Goal: Task Accomplishment & Management: Use online tool/utility

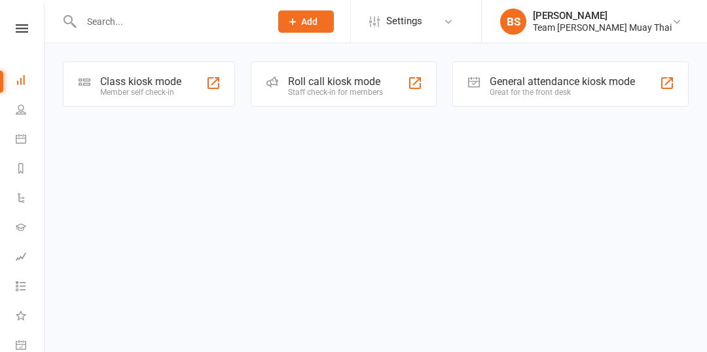
click at [173, 94] on div "Member self check-in" at bounding box center [140, 92] width 81 height 9
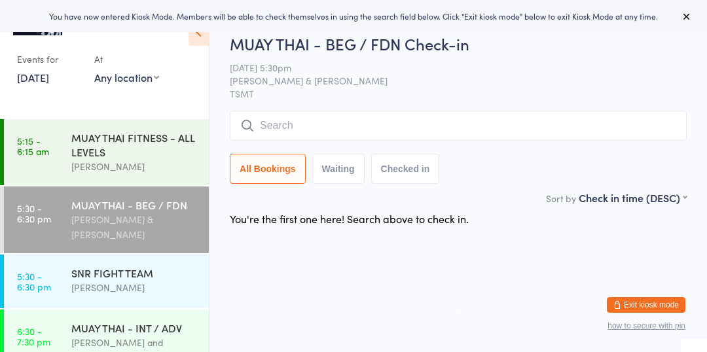
click at [98, 200] on div "MUAY THAI - BEG / FDN" at bounding box center [134, 205] width 126 height 14
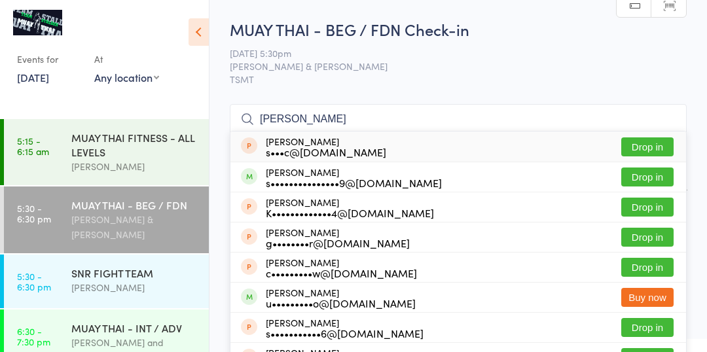
type input "[PERSON_NAME]"
click at [360, 179] on div "s•••••••••••••••9@[DOMAIN_NAME]" at bounding box center [354, 183] width 176 height 10
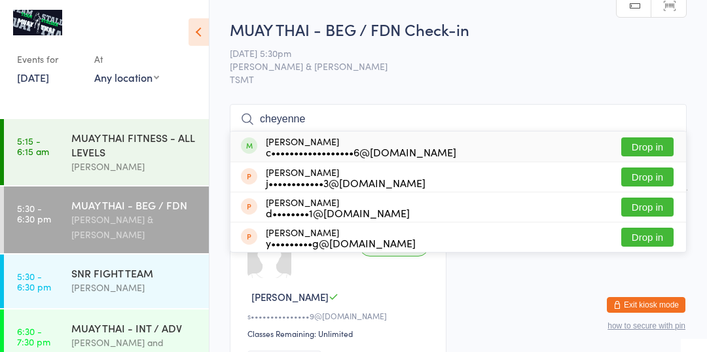
type input "cheyenne"
click at [646, 143] on button "Drop in" at bounding box center [648, 147] width 52 height 19
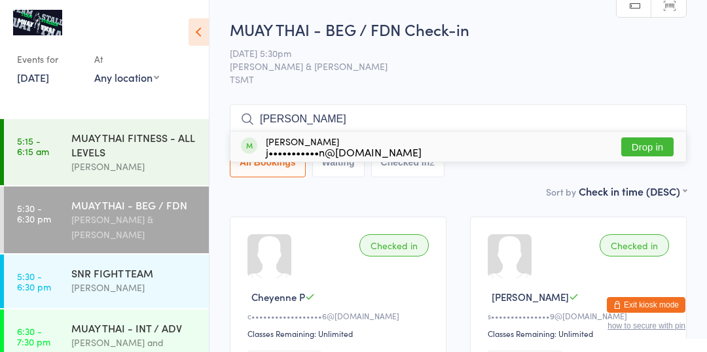
type input "[PERSON_NAME]"
click at [658, 149] on button "Drop in" at bounding box center [648, 147] width 52 height 19
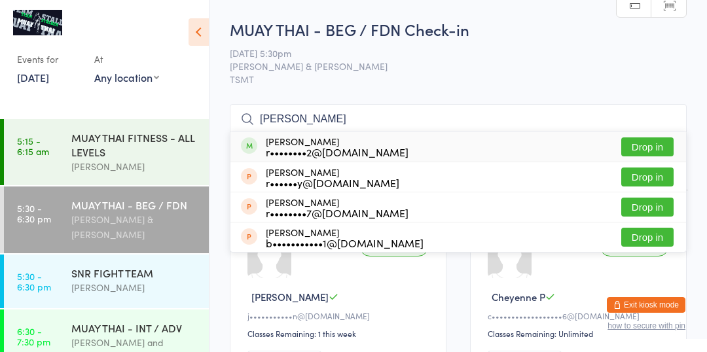
type input "[PERSON_NAME]"
click at [644, 143] on button "Drop in" at bounding box center [648, 147] width 52 height 19
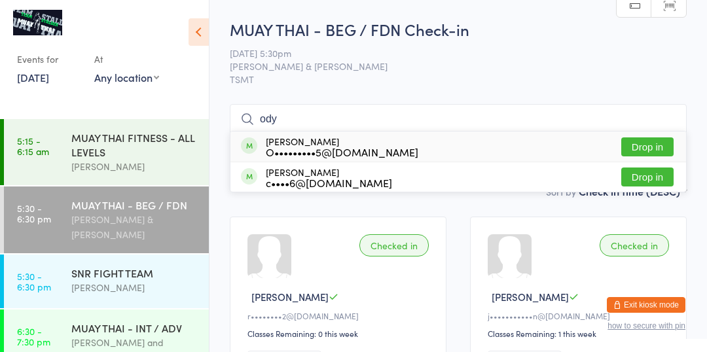
type input "ody"
click at [647, 148] on button "Drop in" at bounding box center [648, 147] width 52 height 19
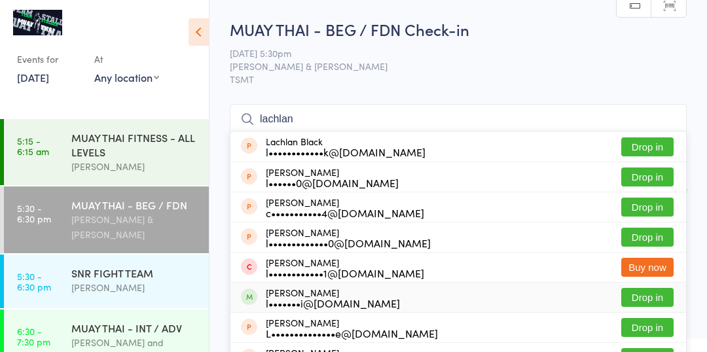
type input "lachlan"
click at [660, 301] on button "Drop in" at bounding box center [648, 297] width 52 height 19
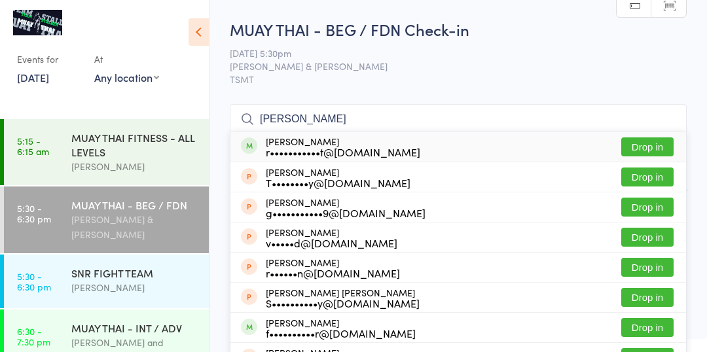
type input "[PERSON_NAME]"
click at [641, 143] on button "Drop in" at bounding box center [648, 147] width 52 height 19
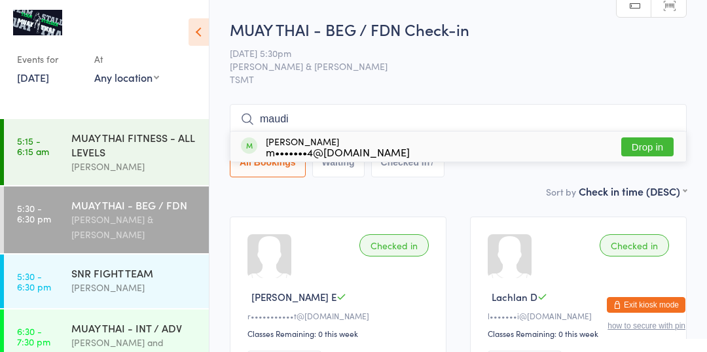
type input "maudi"
click at [656, 147] on button "Drop in" at bounding box center [648, 147] width 52 height 19
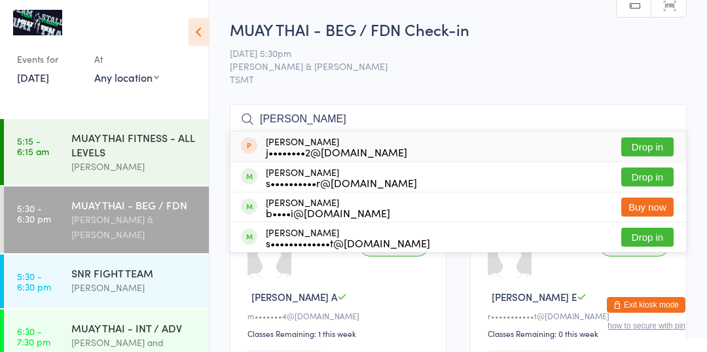
type input "[PERSON_NAME]"
click at [641, 174] on button "Drop in" at bounding box center [648, 177] width 52 height 19
